Goal: Information Seeking & Learning: Stay updated

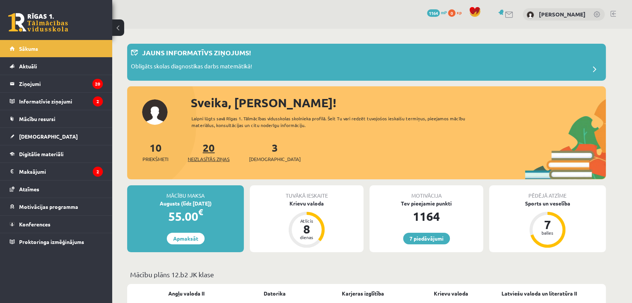
click at [204, 153] on link "20 Neizlasītās ziņas" at bounding box center [209, 152] width 42 height 22
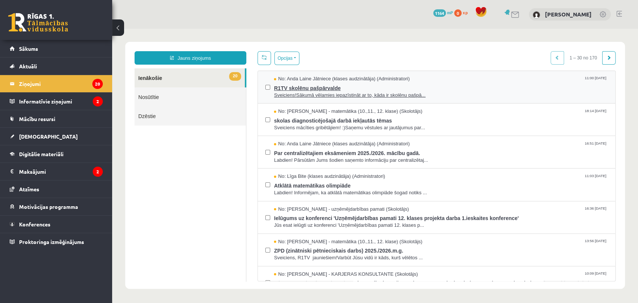
click at [372, 94] on span "Sveiciens!Sākumā vēlamies iepazīstināt ar to, kāda ir skolēnu pašpā..." at bounding box center [441, 95] width 334 height 7
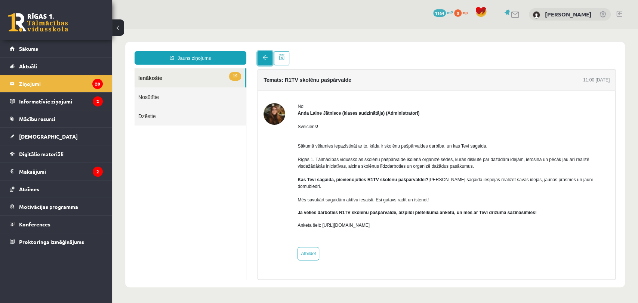
click at [265, 56] on span at bounding box center [264, 57] width 5 height 5
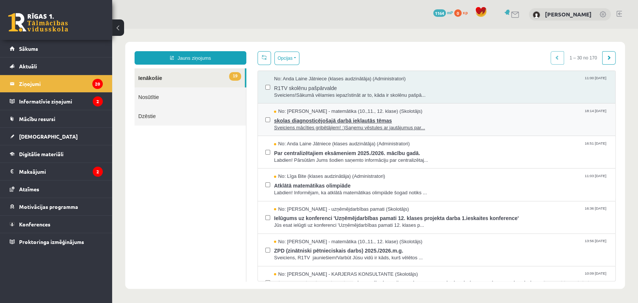
click at [395, 124] on span "Sveiciens mācīties gribētājiem! :)Saņemu vēstules ar jautājumus par..." at bounding box center [441, 127] width 334 height 7
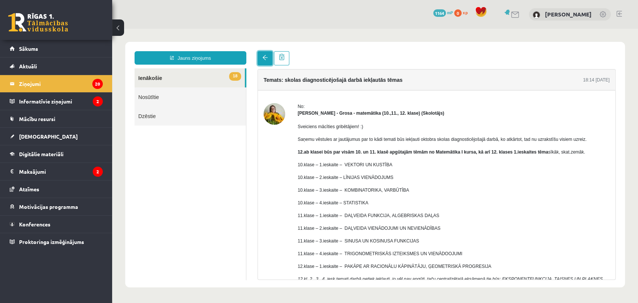
click at [267, 55] on span at bounding box center [264, 57] width 5 height 5
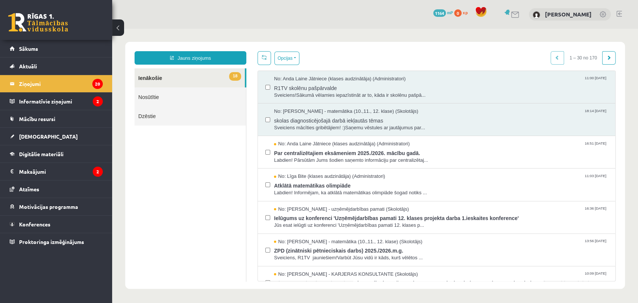
click at [627, 116] on body "Jauns ziņojums 18 Ienākošie Nosūtītie Dzēstie ** ********* ********* ******* Op…" at bounding box center [375, 165] width 526 height 273
click at [351, 159] on span "Labdien! Pārsūtām Jums šodien saņemto informāciju par centralizētaj..." at bounding box center [441, 160] width 334 height 7
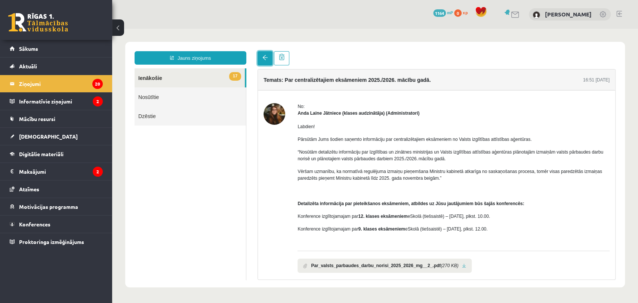
click at [266, 59] on span at bounding box center [264, 57] width 5 height 5
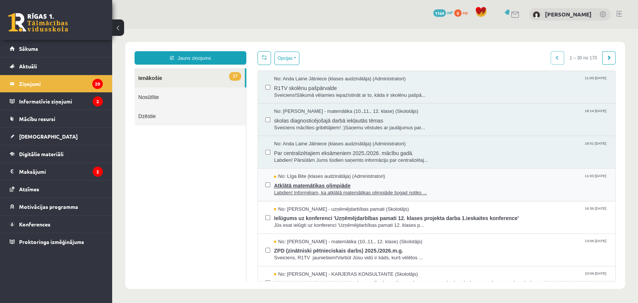
click at [330, 187] on span "Atklātā matemātikas olimpiāde" at bounding box center [441, 184] width 334 height 9
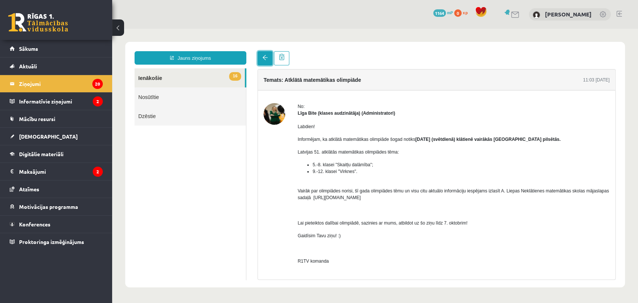
click at [267, 56] on span at bounding box center [264, 57] width 5 height 5
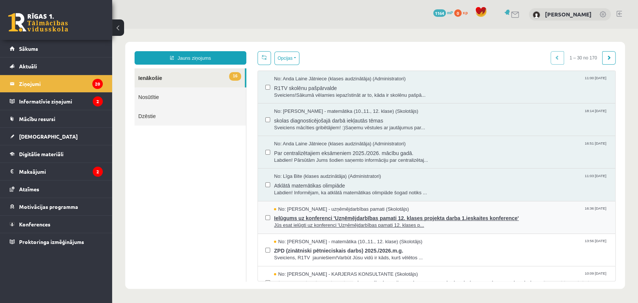
click at [317, 214] on span "Ielūgums uz konferenci 'Uzņēmējdarbības pamati 12. klases projekta darba 1.iesk…" at bounding box center [441, 217] width 334 height 9
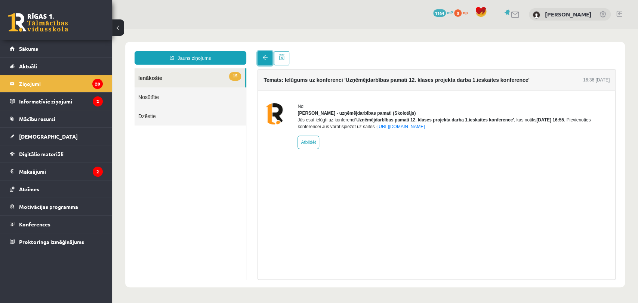
click at [264, 61] on link at bounding box center [265, 58] width 15 height 14
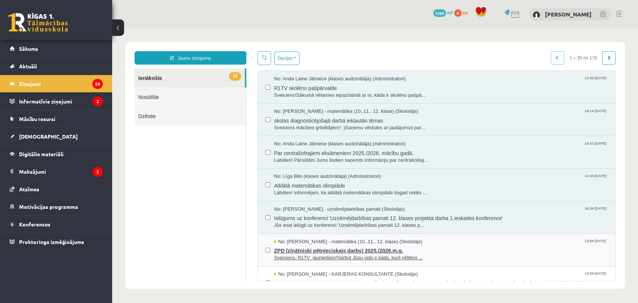
click at [375, 255] on span "Sveiciens, R1TV jauniešiem!Varbūt Jūsu vidū ir kāds, kurš vēlētos ..." at bounding box center [441, 258] width 334 height 7
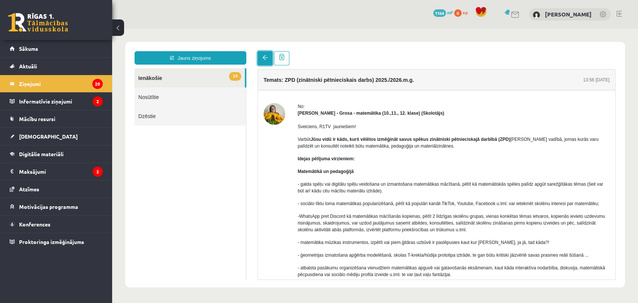
click at [267, 53] on link at bounding box center [265, 58] width 15 height 14
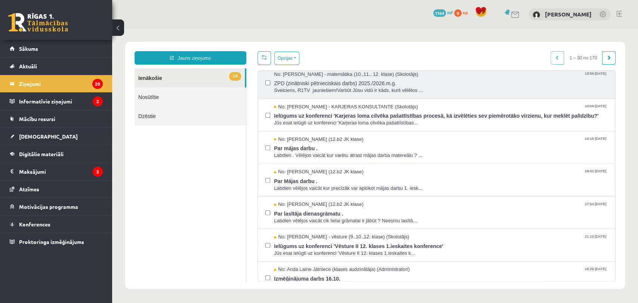
scroll to position [171, 0]
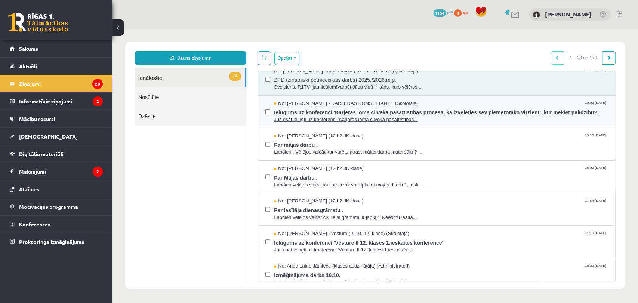
click at [496, 111] on span "Ielūgums uz konferenci 'Karjeras loma cilvēka pašattīstības procesā, kā izvēlēt…" at bounding box center [441, 111] width 334 height 9
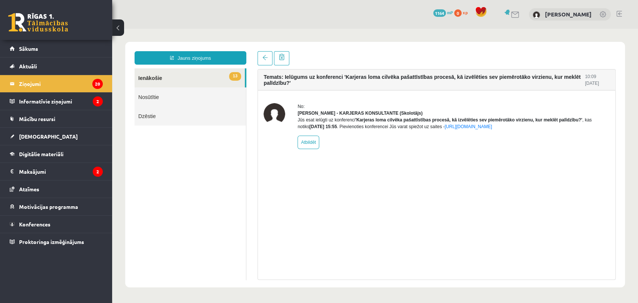
scroll to position [0, 0]
click at [261, 59] on link at bounding box center [265, 58] width 15 height 14
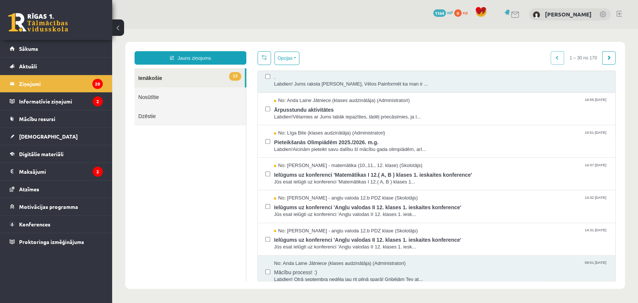
scroll to position [501, 0]
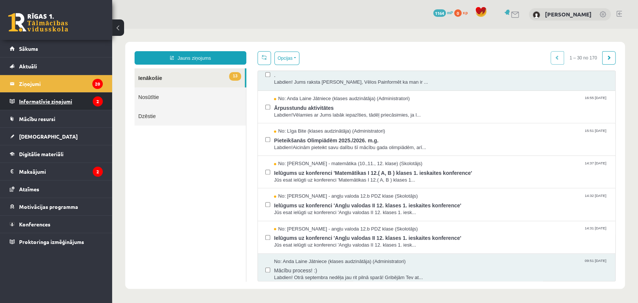
click at [42, 107] on legend "Informatīvie ziņojumi 2" at bounding box center [61, 101] width 84 height 17
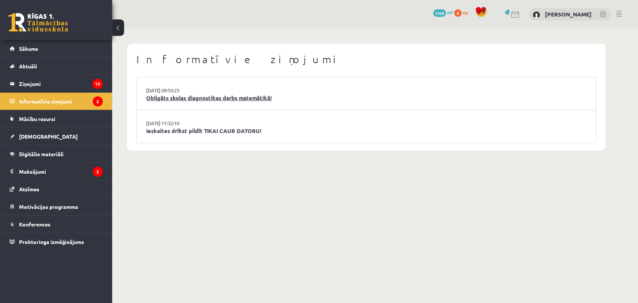
click at [200, 98] on link "Obligāts skolas diagnostikas darbs matemātikā!" at bounding box center [366, 98] width 440 height 9
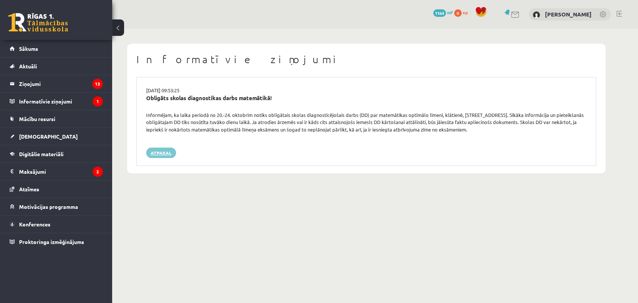
click at [163, 153] on link "Atpakaļ" at bounding box center [161, 153] width 30 height 10
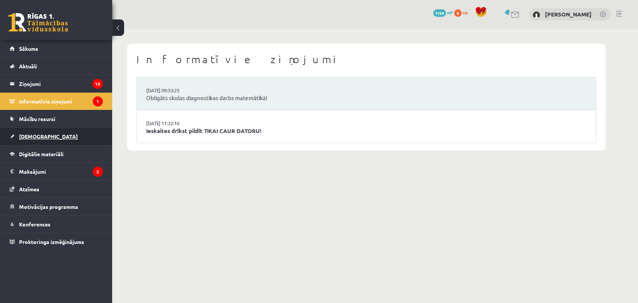
click at [45, 139] on link "[DEMOGRAPHIC_DATA]" at bounding box center [56, 136] width 93 height 17
